Goal: Find contact information: Find contact information

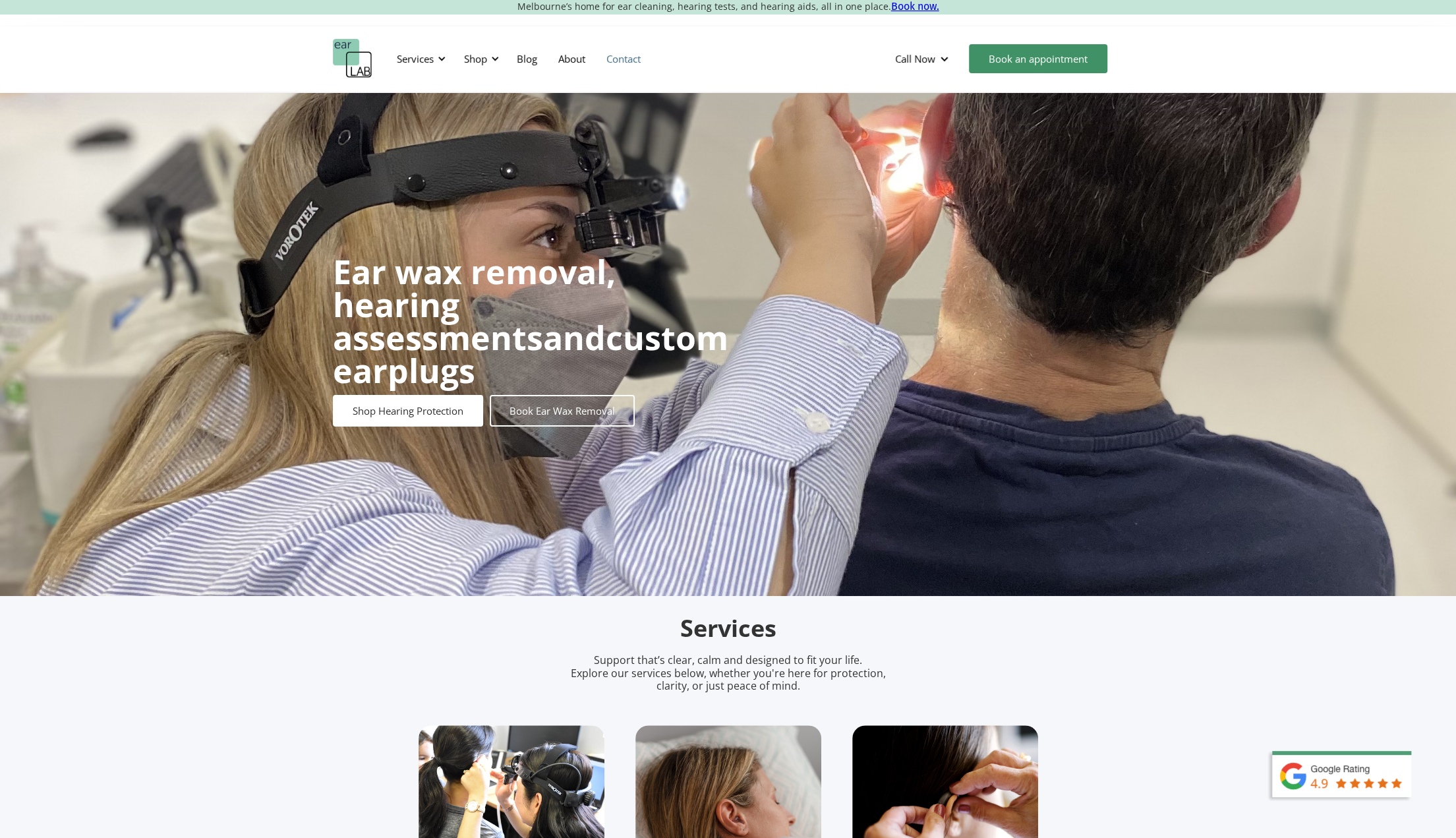
click at [626, 62] on link "Contact" at bounding box center [624, 58] width 55 height 38
click at [418, 58] on div "Services" at bounding box center [415, 58] width 37 height 13
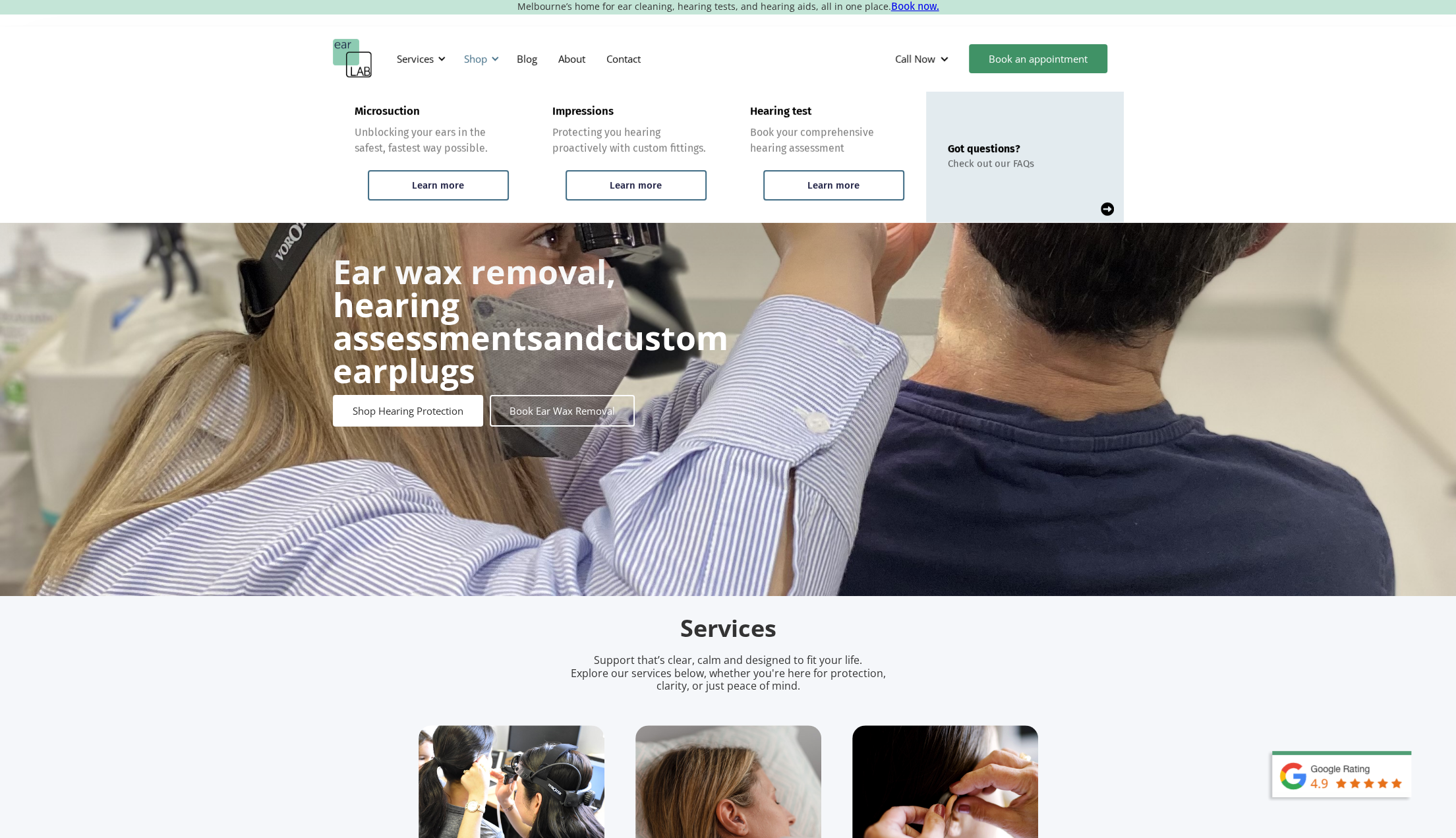
click at [474, 56] on div "Shop" at bounding box center [475, 58] width 23 height 13
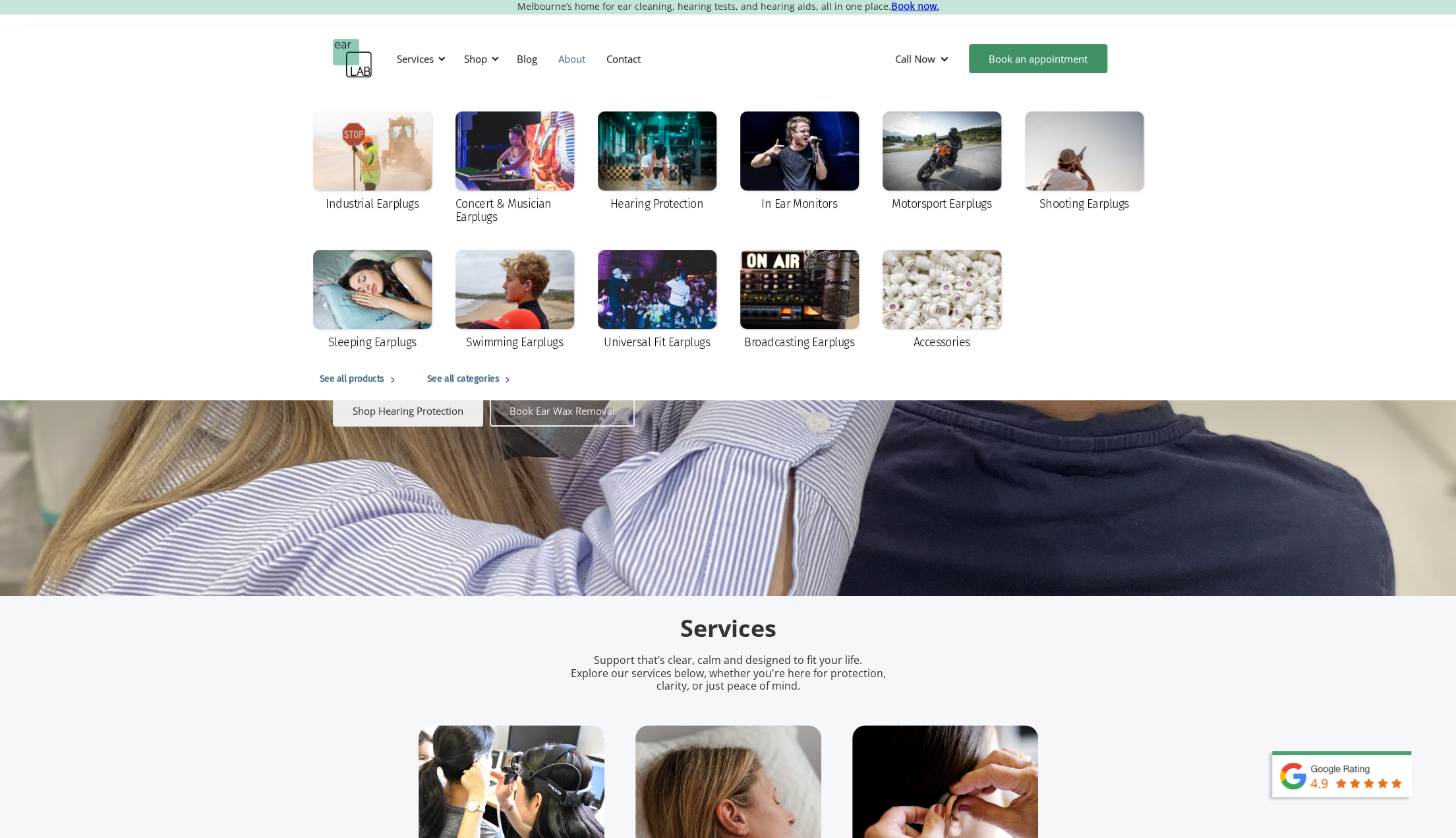
click at [578, 61] on link "About" at bounding box center [572, 58] width 48 height 38
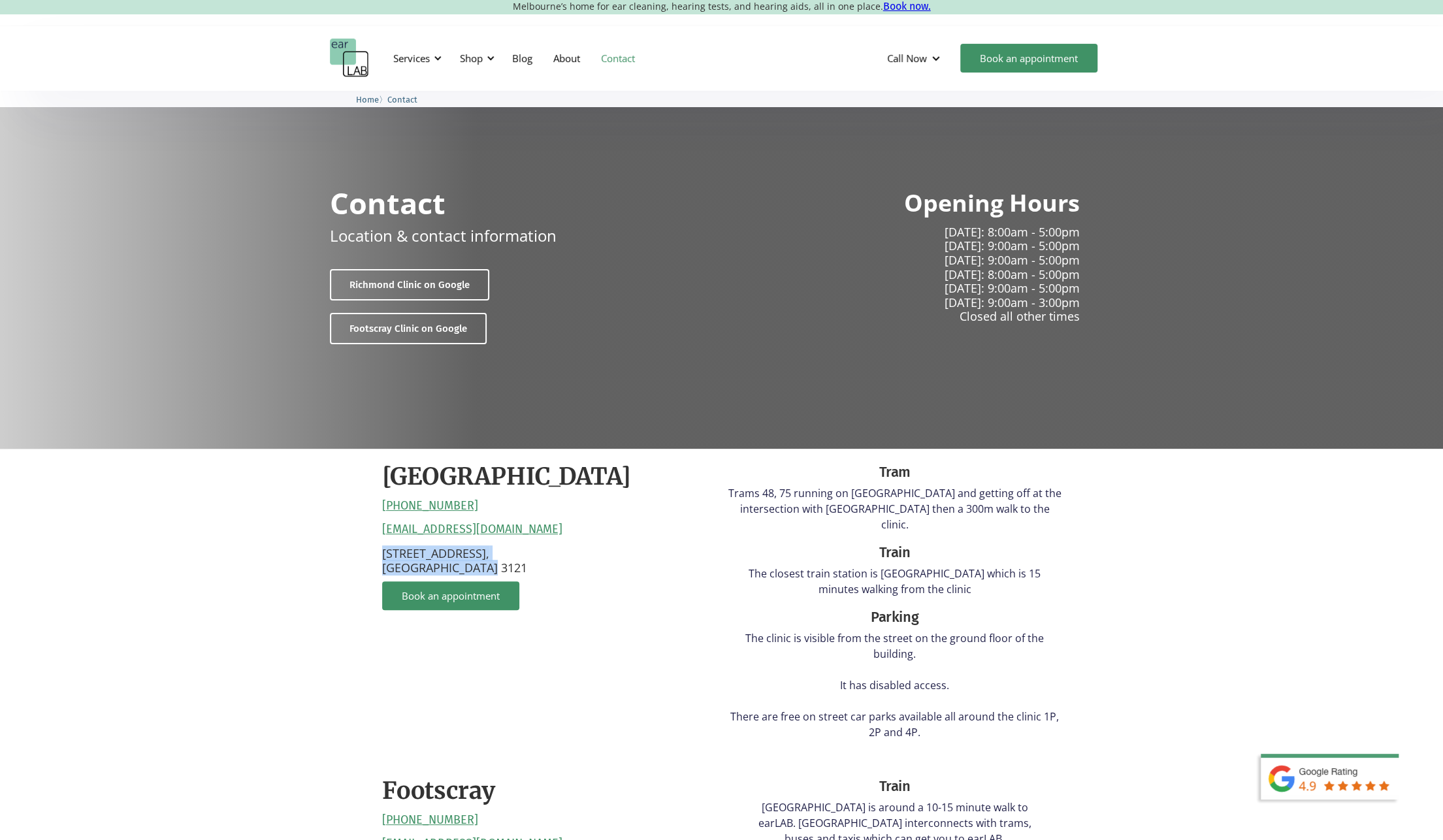
drag, startPoint x: 377, startPoint y: 551, endPoint x: 520, endPoint y: 563, distance: 143.5
copy p "132 Burnley Street, Richmond VIC 3121"
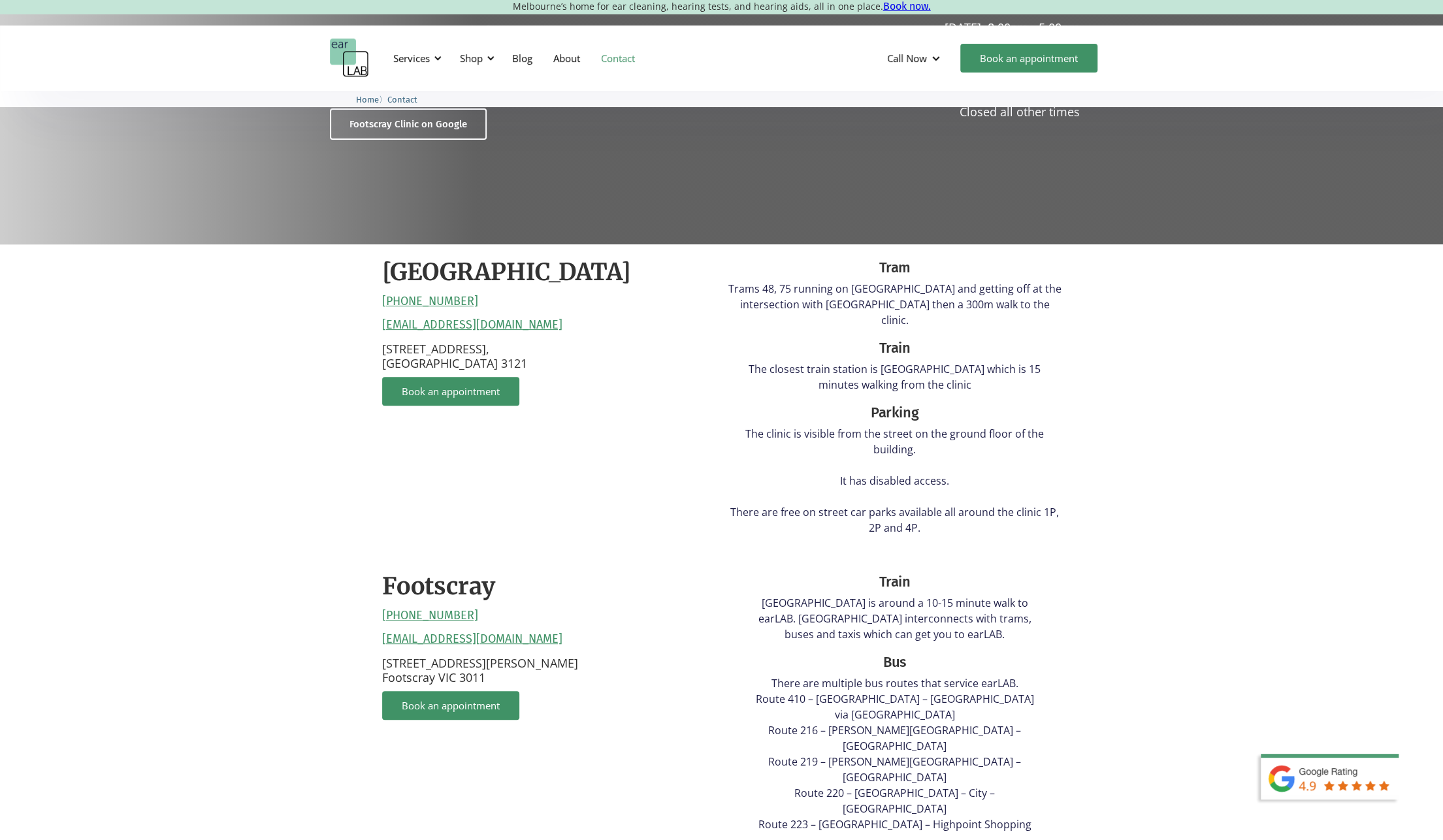
scroll to position [196, 0]
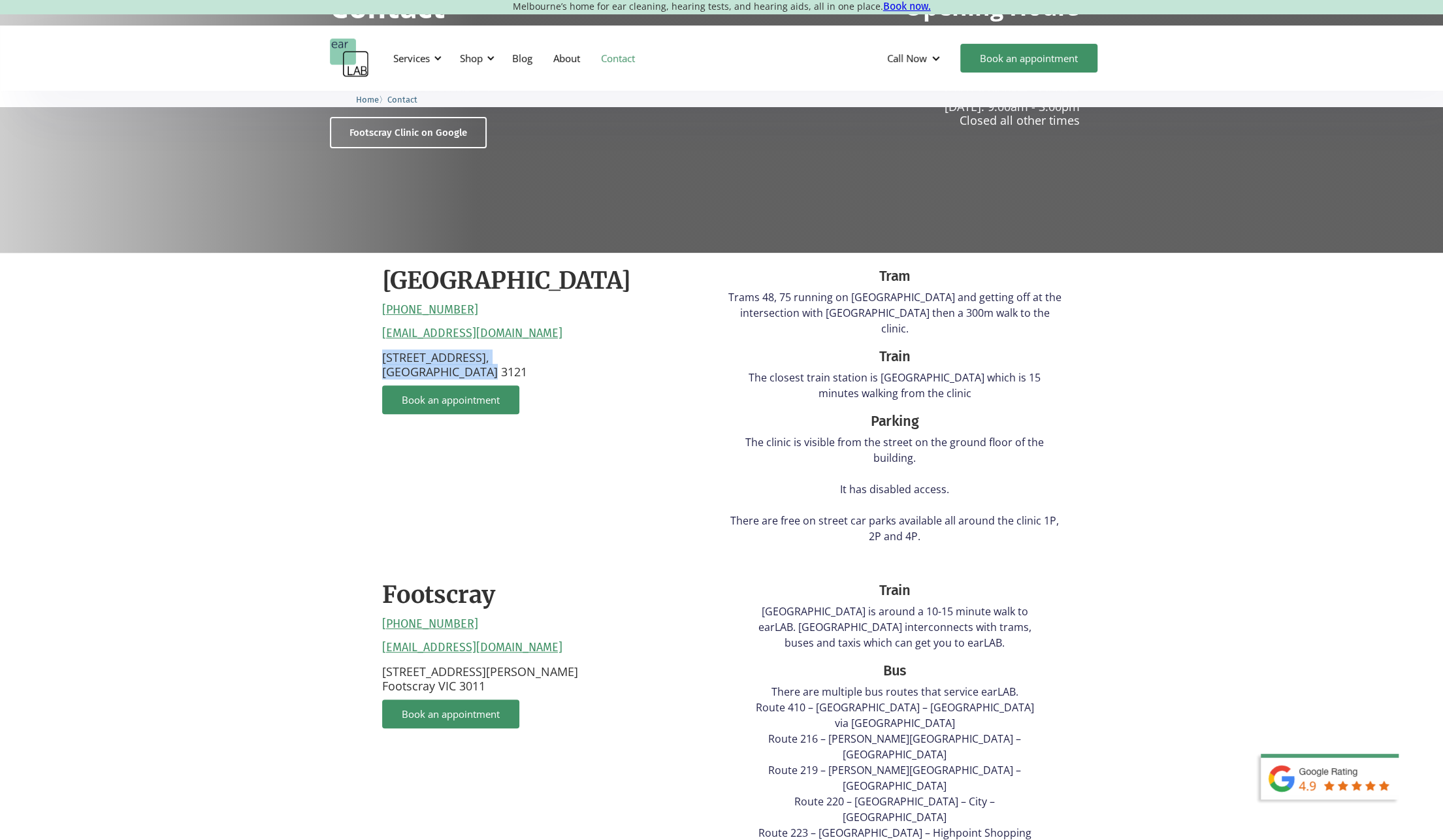
drag, startPoint x: 504, startPoint y: 365, endPoint x: 373, endPoint y: 361, distance: 131.1
click at [373, 361] on div "Richmond (03) 9428 2485 reception@earlab.com.au 132 Burnley Street, Richmond VI…" at bounding box center [722, 701] width 705 height 897
copy p "132 Burnley Street, Richmond VIC 3121"
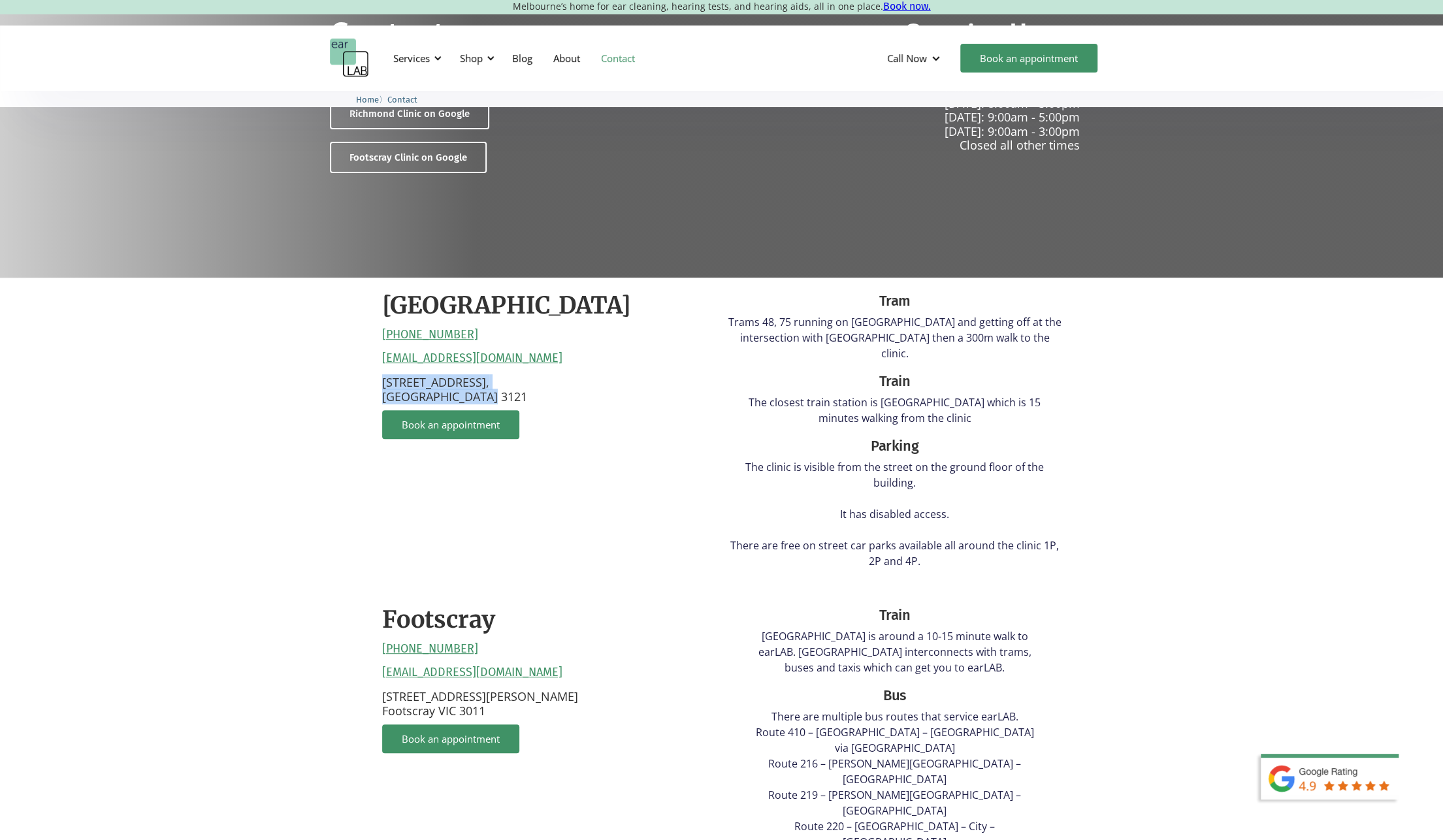
scroll to position [0, 0]
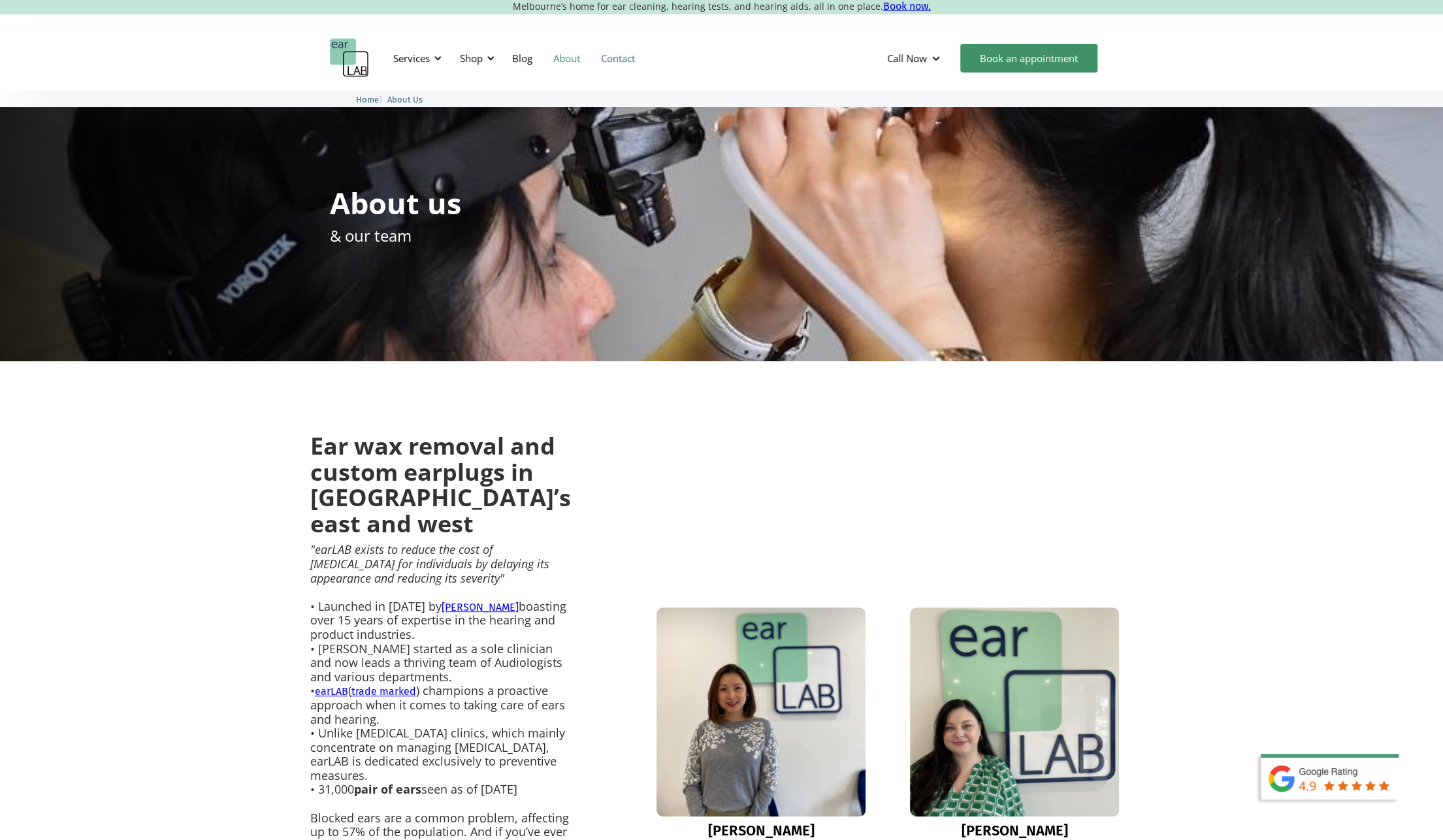
click at [622, 49] on link "Contact" at bounding box center [618, 58] width 55 height 38
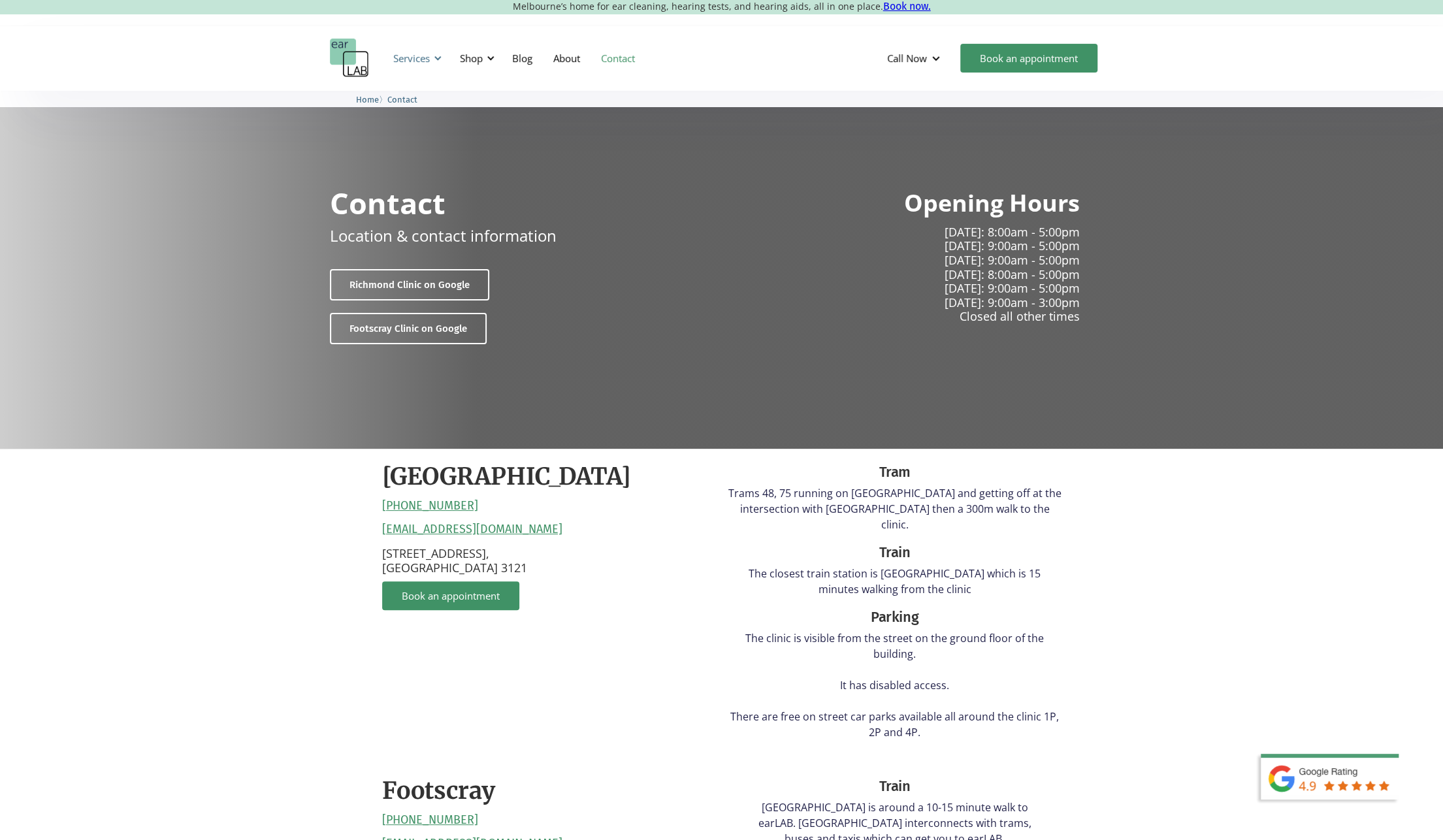
click at [434, 61] on div at bounding box center [438, 58] width 9 height 9
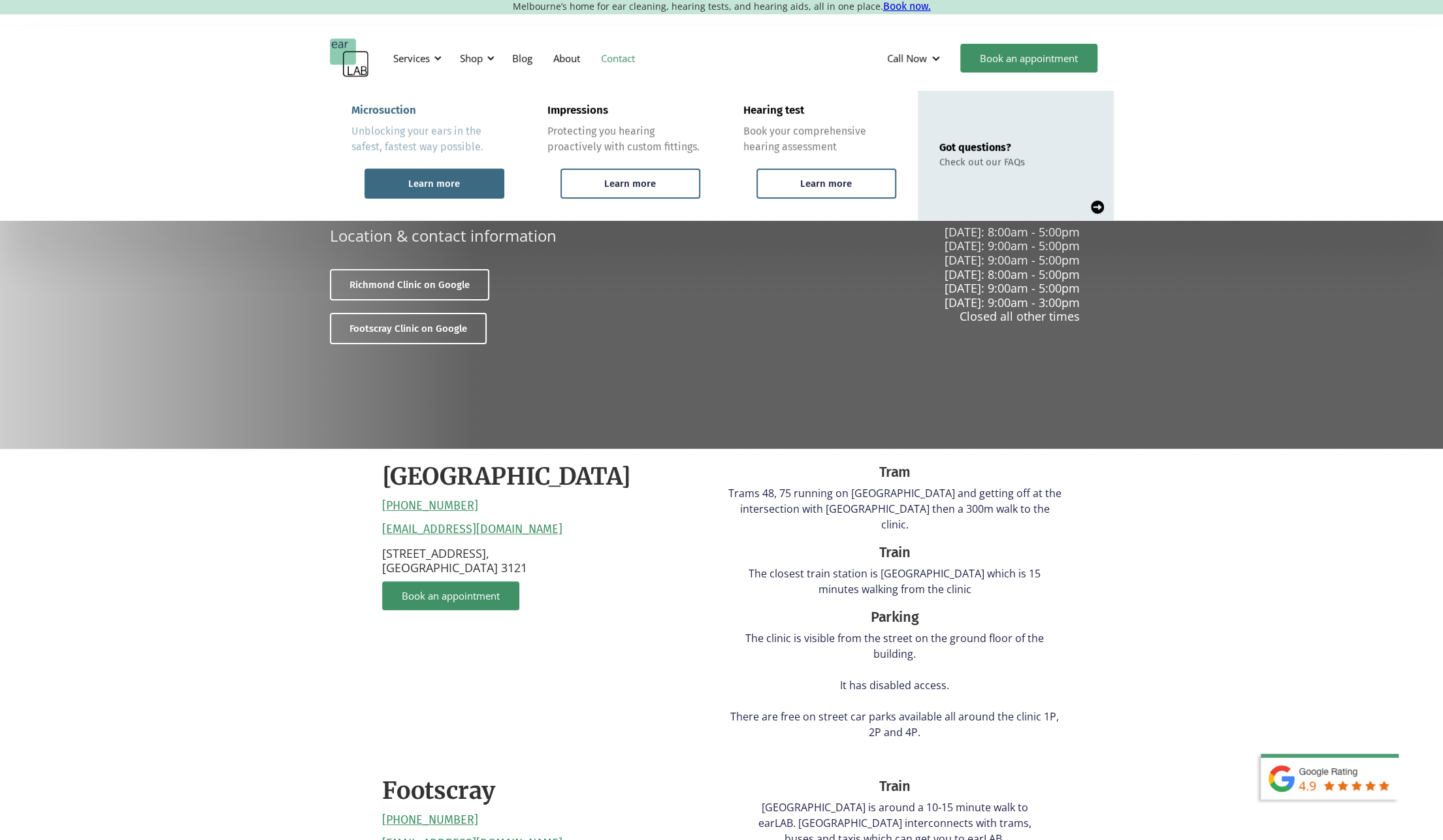
click at [422, 186] on div "Learn more" at bounding box center [434, 183] width 51 height 12
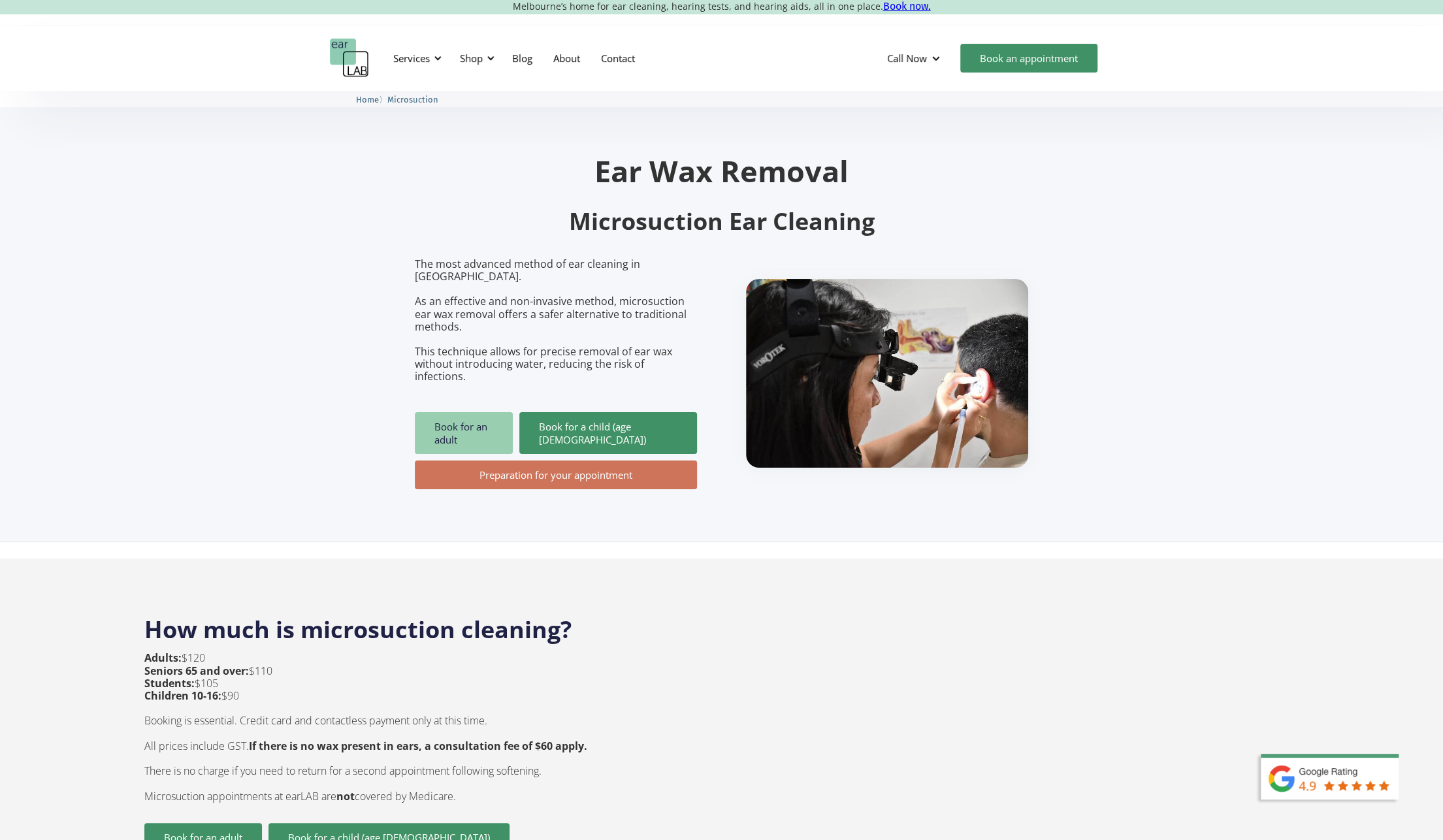
click at [472, 412] on link "Book for an adult" at bounding box center [464, 433] width 98 height 42
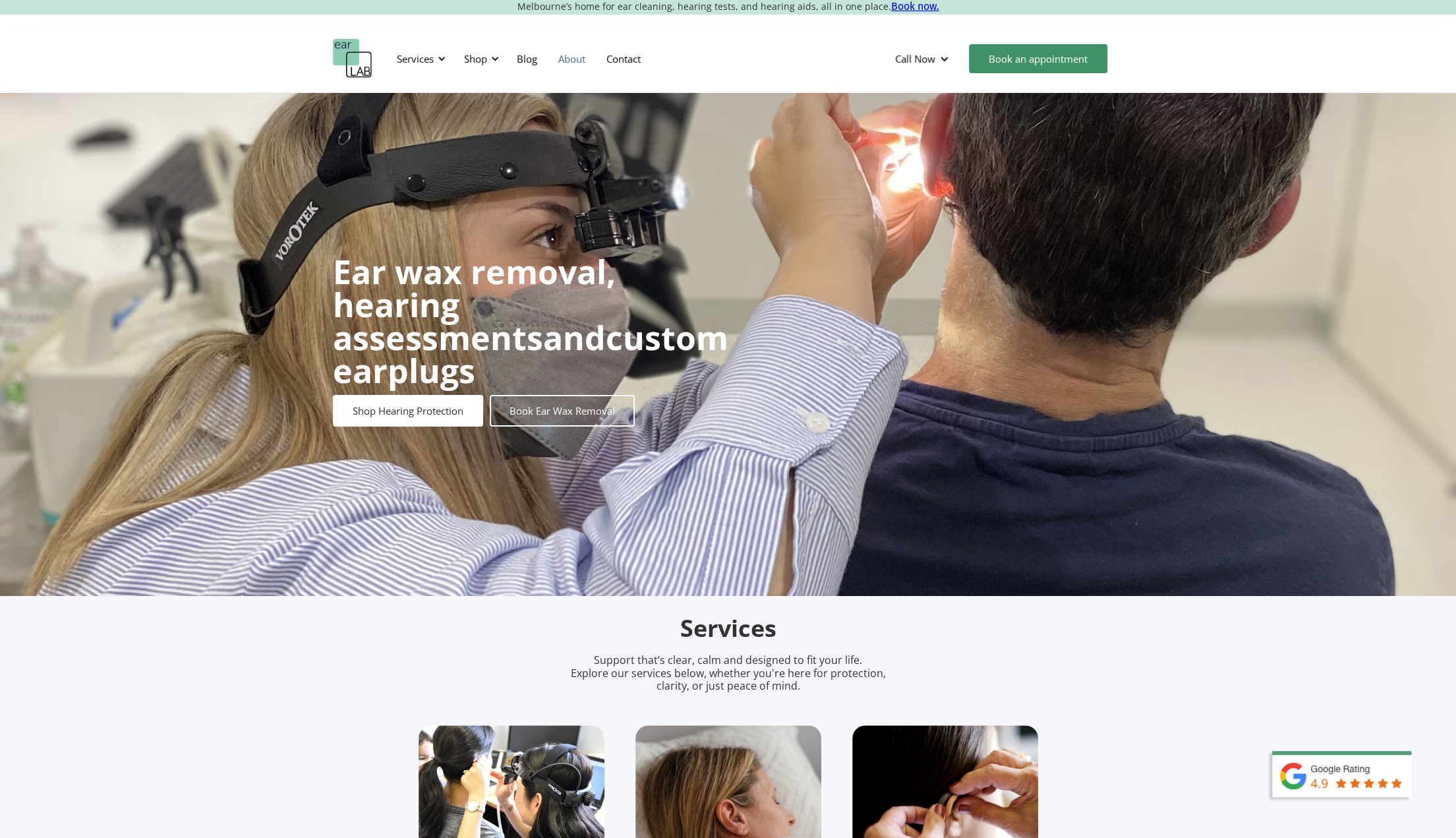
click at [569, 58] on link "About" at bounding box center [572, 58] width 48 height 38
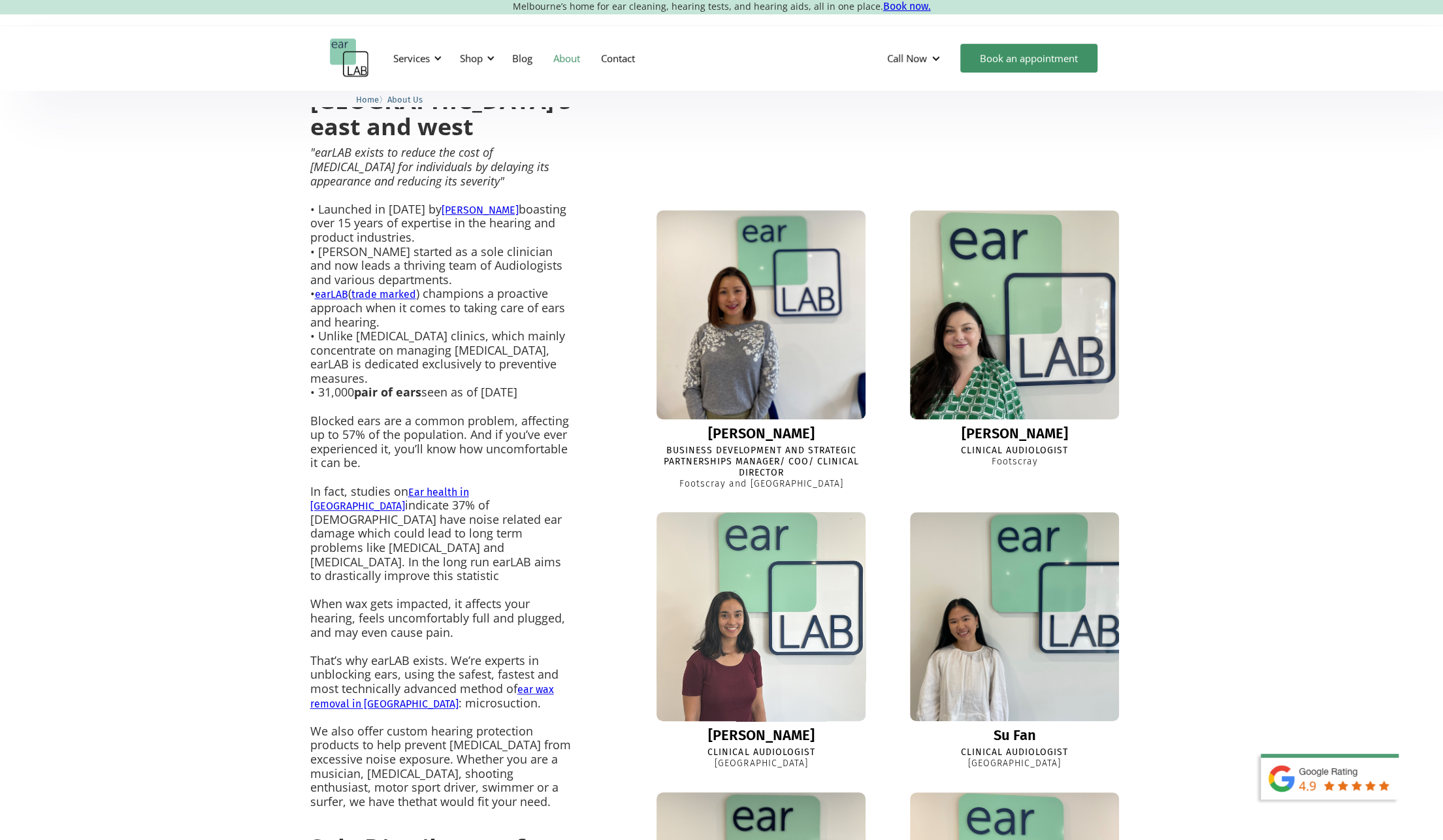
scroll to position [392, 0]
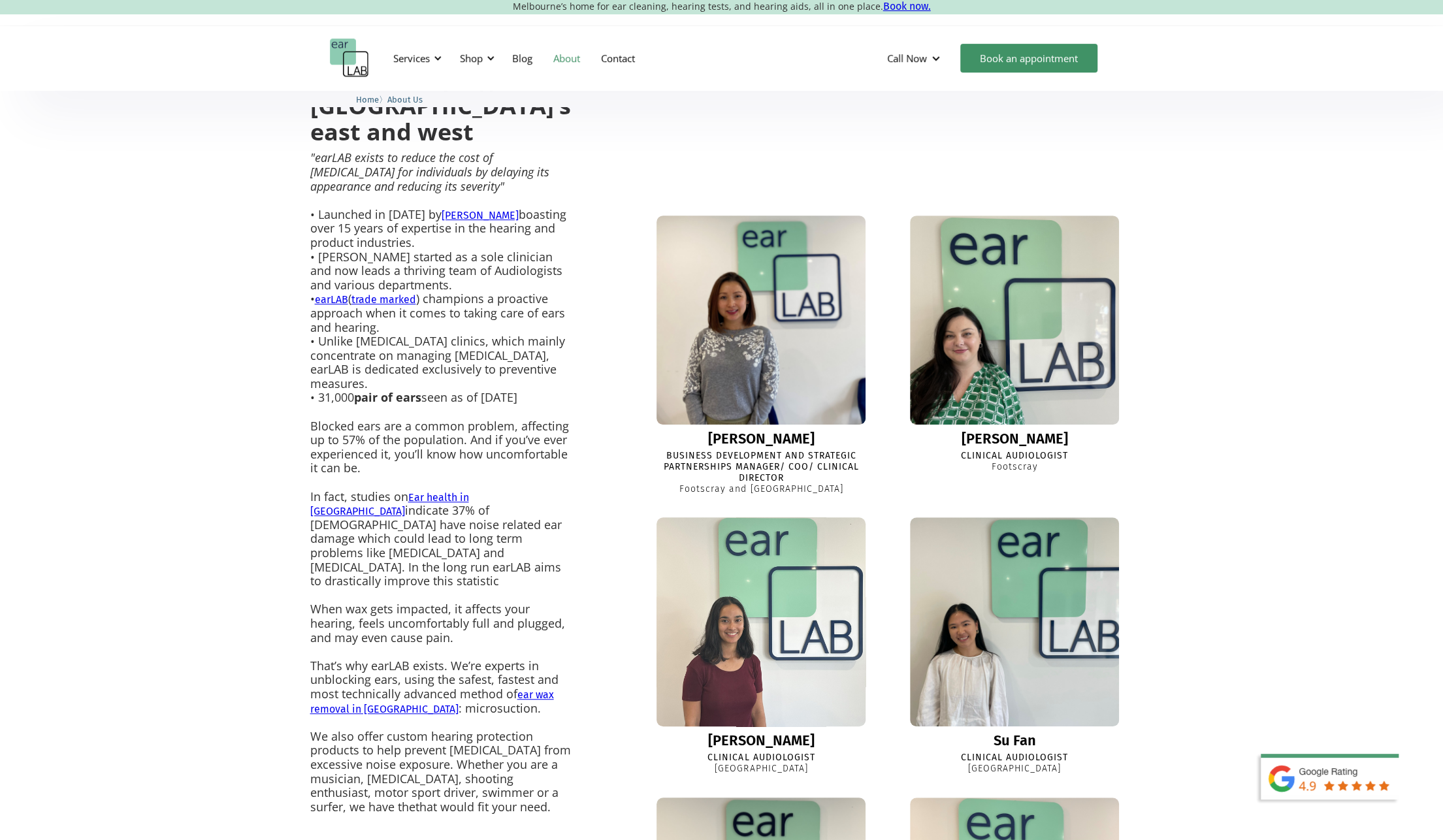
click at [743, 627] on img at bounding box center [760, 621] width 230 height 230
